Goal: Information Seeking & Learning: Learn about a topic

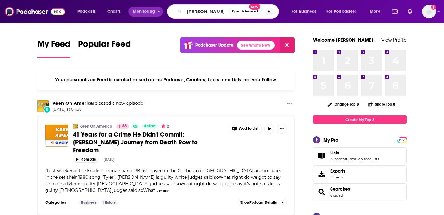
scroll to position [0, 3]
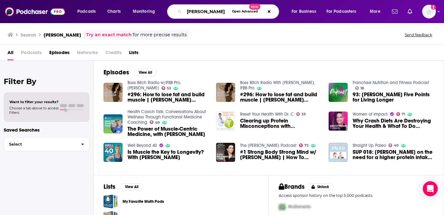
click at [197, 12] on input "[PERSON_NAME]" at bounding box center [206, 12] width 45 height 10
drag, startPoint x: 196, startPoint y: 12, endPoint x: 169, endPoint y: 11, distance: 26.8
click at [169, 11] on div "[PERSON_NAME] Open Advanced New" at bounding box center [223, 11] width 112 height 14
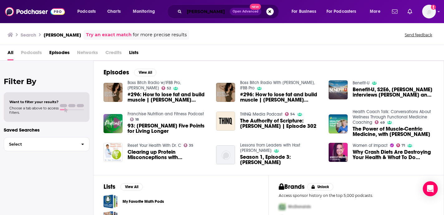
click at [223, 13] on input "[PERSON_NAME]" at bounding box center [207, 12] width 46 height 10
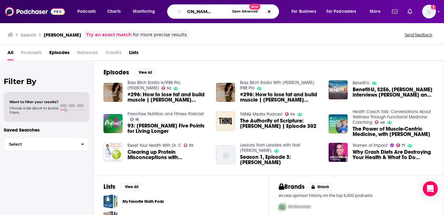
scroll to position [0, 15]
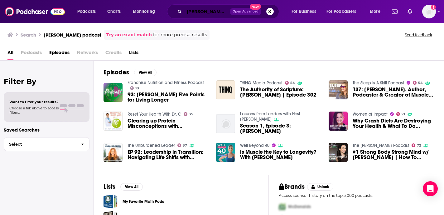
click at [221, 12] on input "[PERSON_NAME] podcast" at bounding box center [207, 12] width 46 height 10
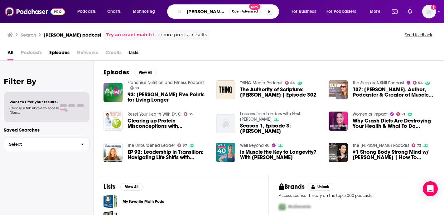
type input "[PERSON_NAME] podcast"
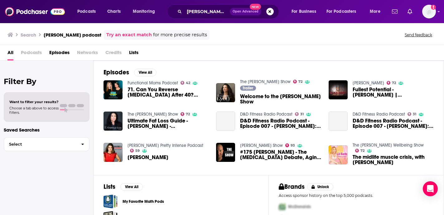
click at [152, 114] on link "The [PERSON_NAME] Show" at bounding box center [153, 113] width 51 height 5
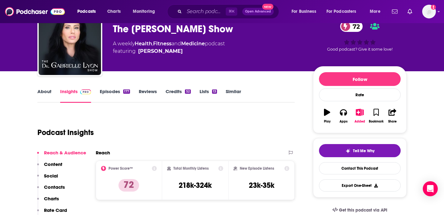
scroll to position [30, 0]
